Goal: Navigation & Orientation: Find specific page/section

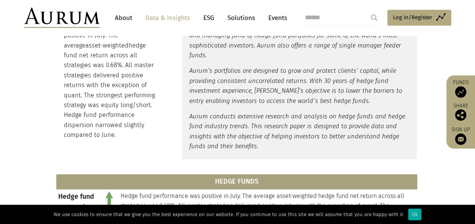
scroll to position [227, 0]
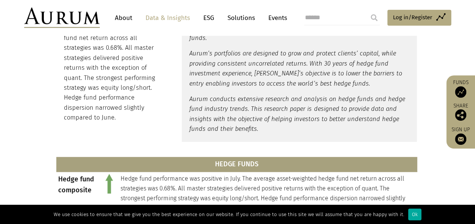
click at [461, 94] on img at bounding box center [460, 91] width 11 height 11
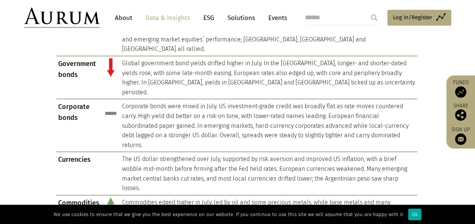
scroll to position [683, 0]
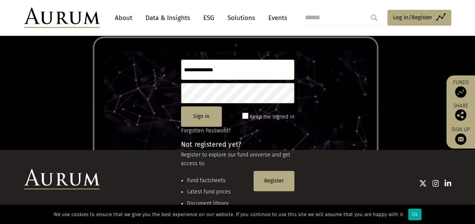
scroll to position [62, 0]
